Goal: Find specific page/section: Find specific page/section

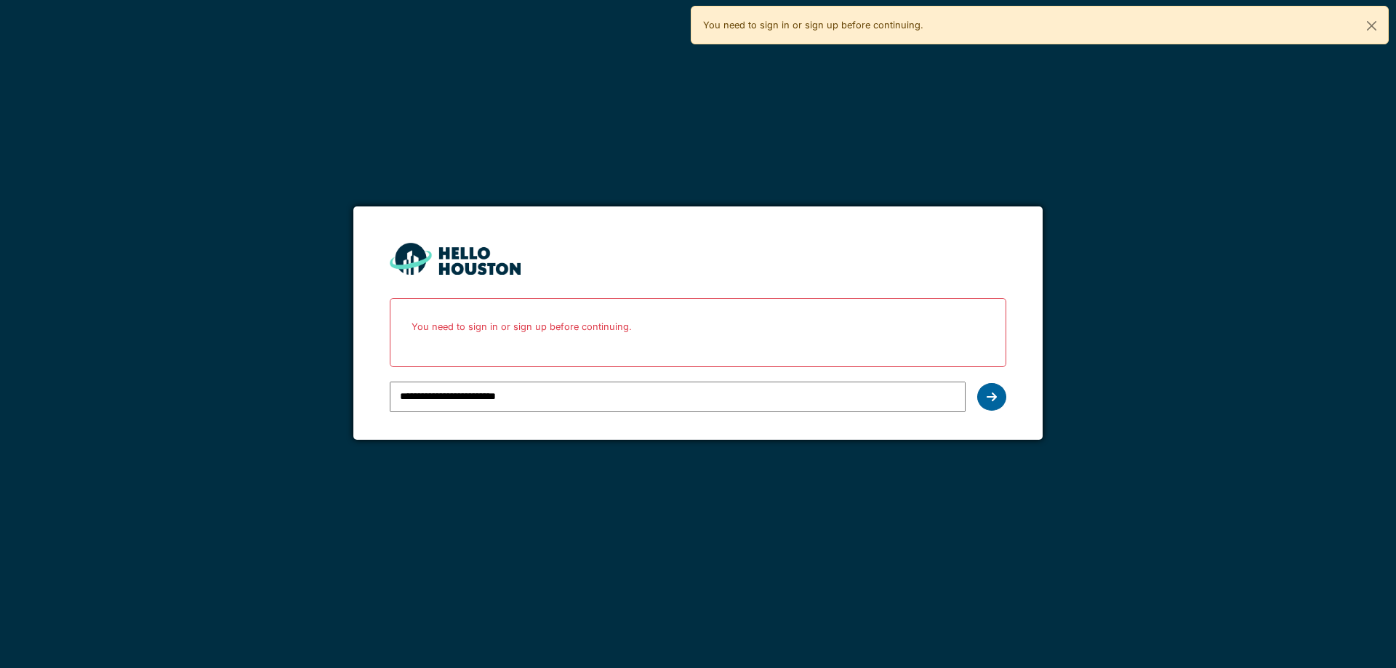
click at [995, 397] on icon at bounding box center [992, 397] width 10 height 12
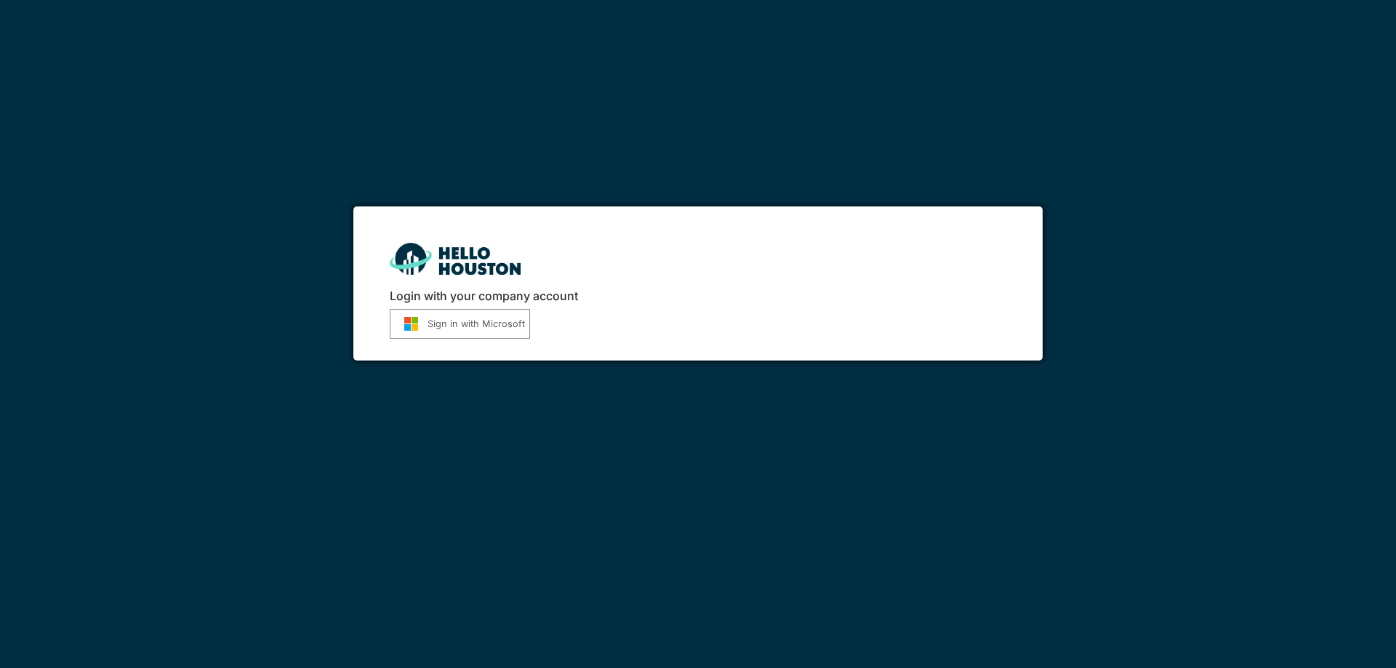
click at [514, 322] on button "Sign in with Microsoft" at bounding box center [460, 324] width 140 height 30
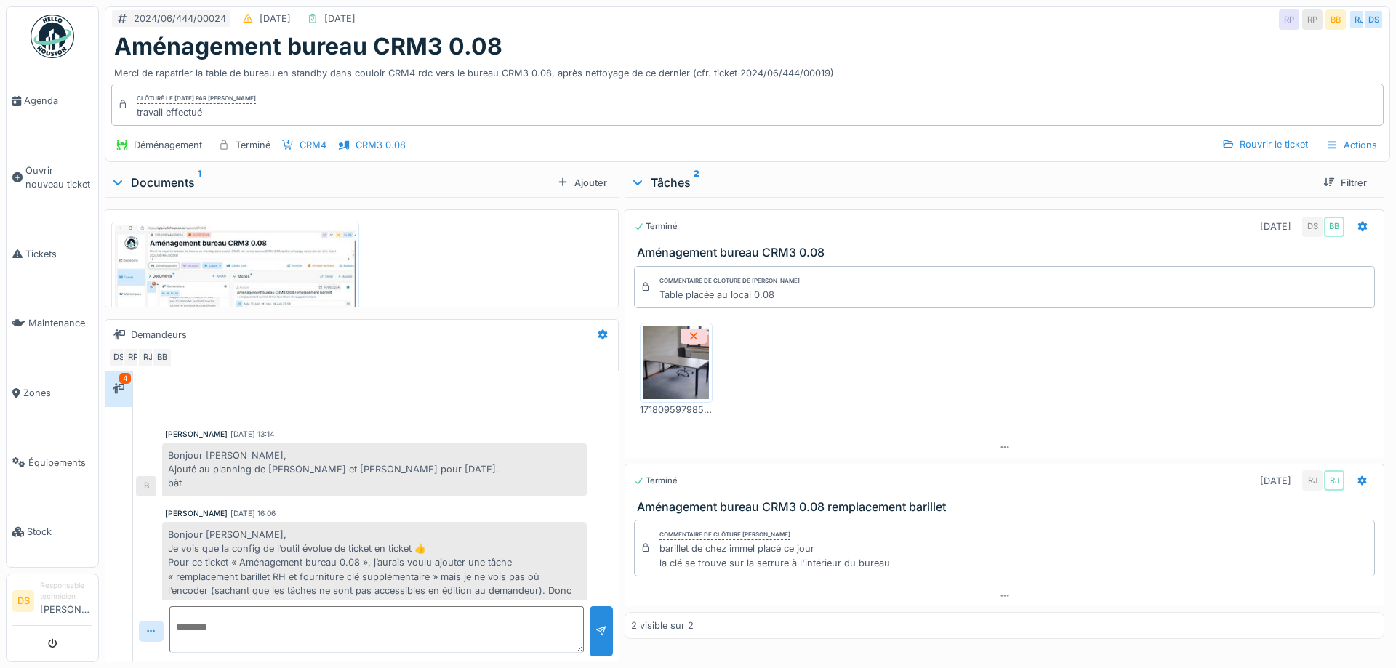
scroll to position [337, 0]
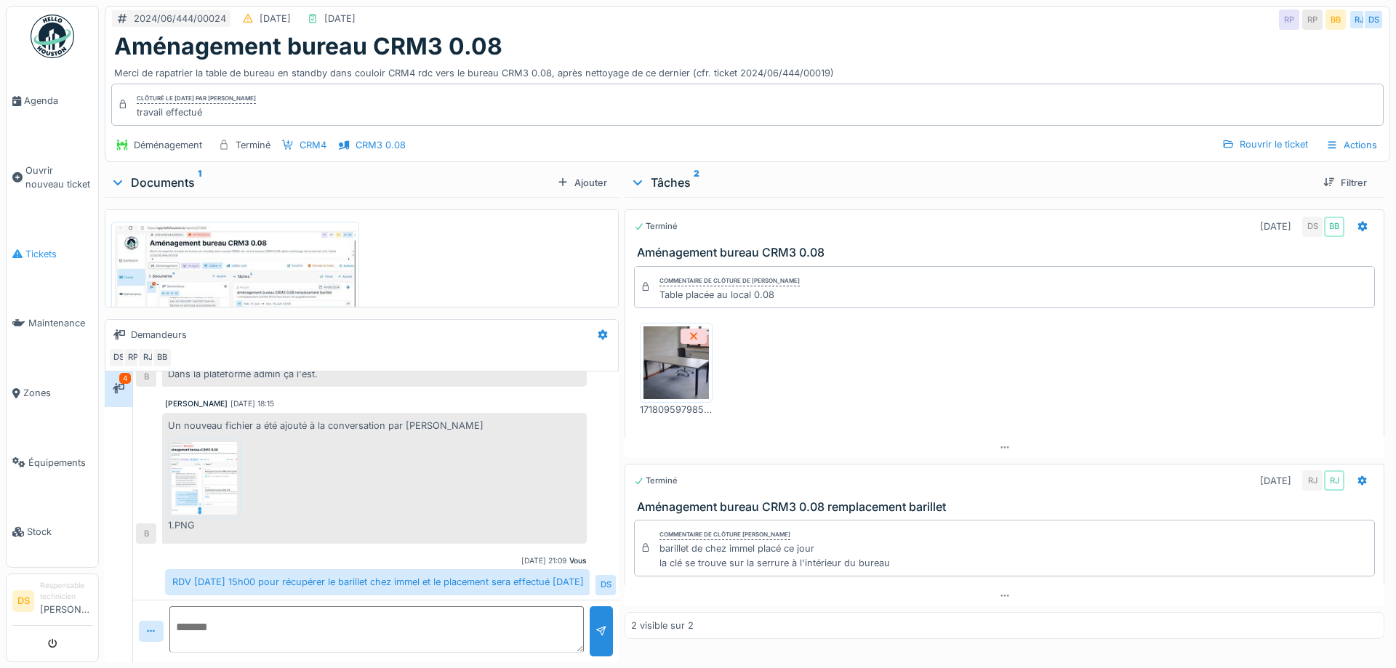
click at [45, 254] on span "Tickets" at bounding box center [58, 254] width 67 height 14
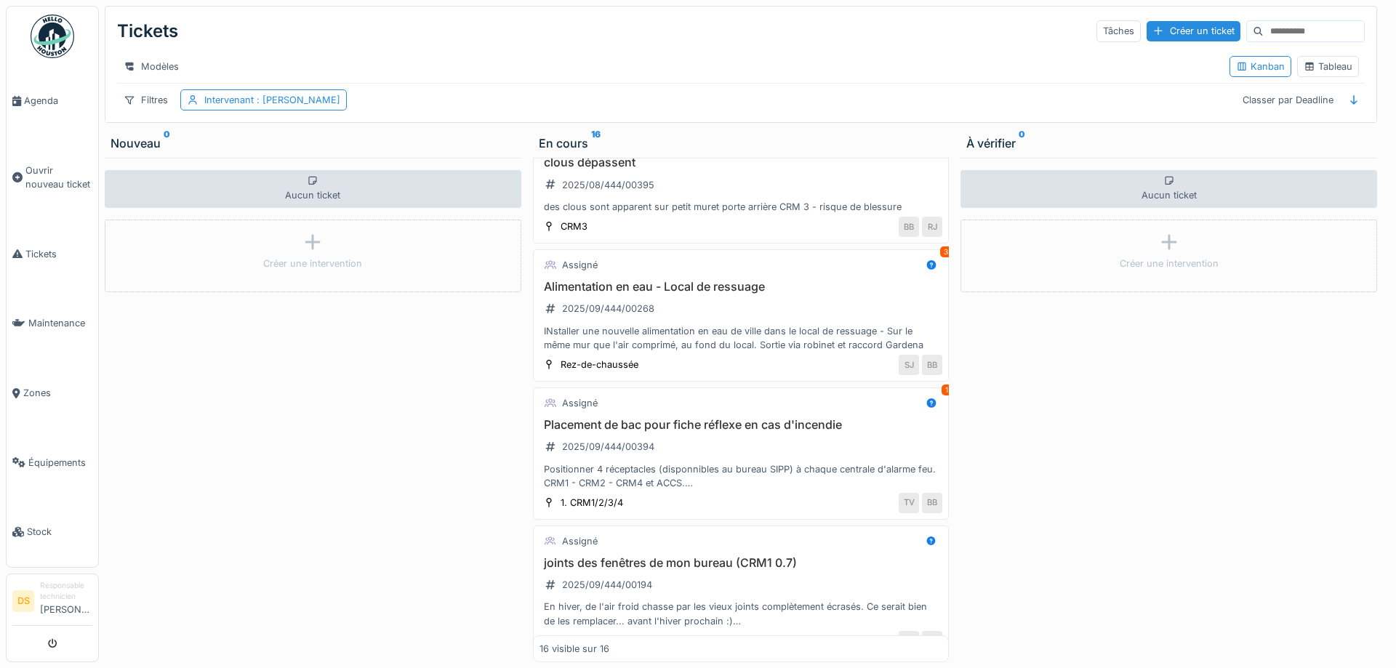
scroll to position [1690, 0]
